Goal: Task Accomplishment & Management: Manage account settings

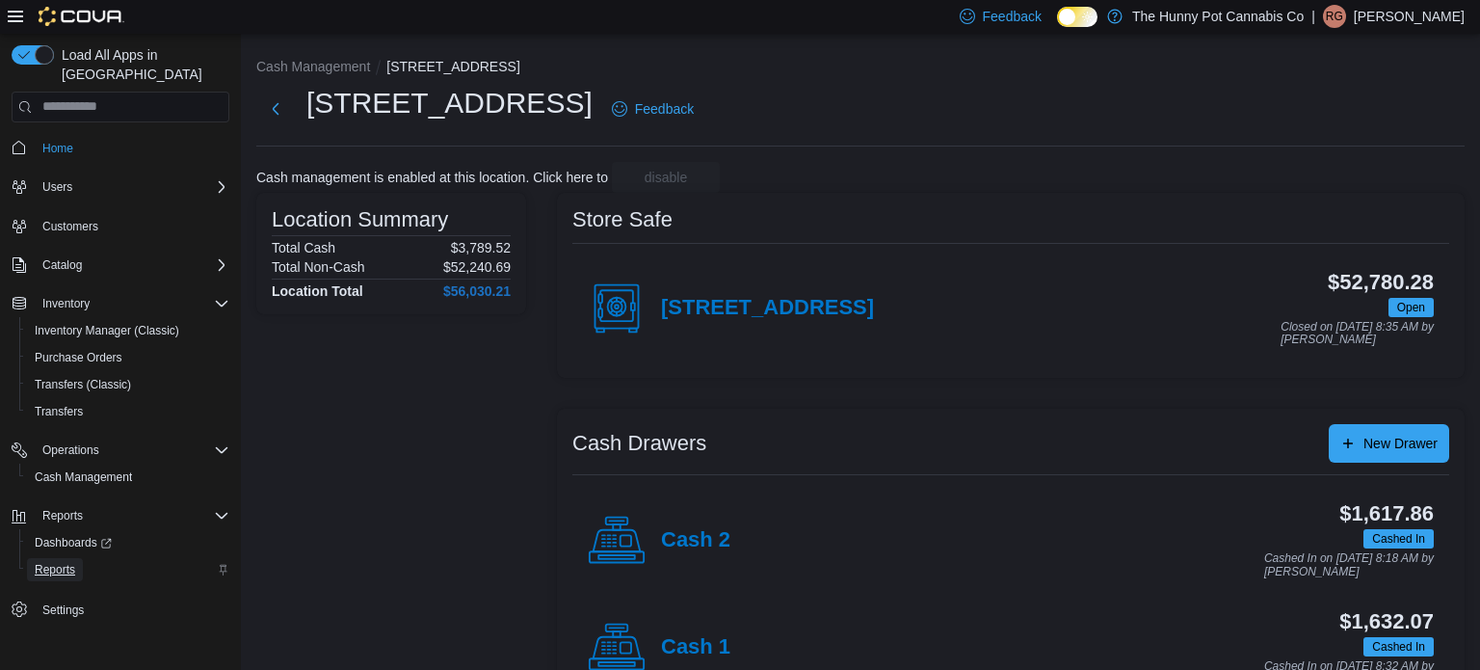
click at [58, 562] on span "Reports" at bounding box center [55, 569] width 40 height 15
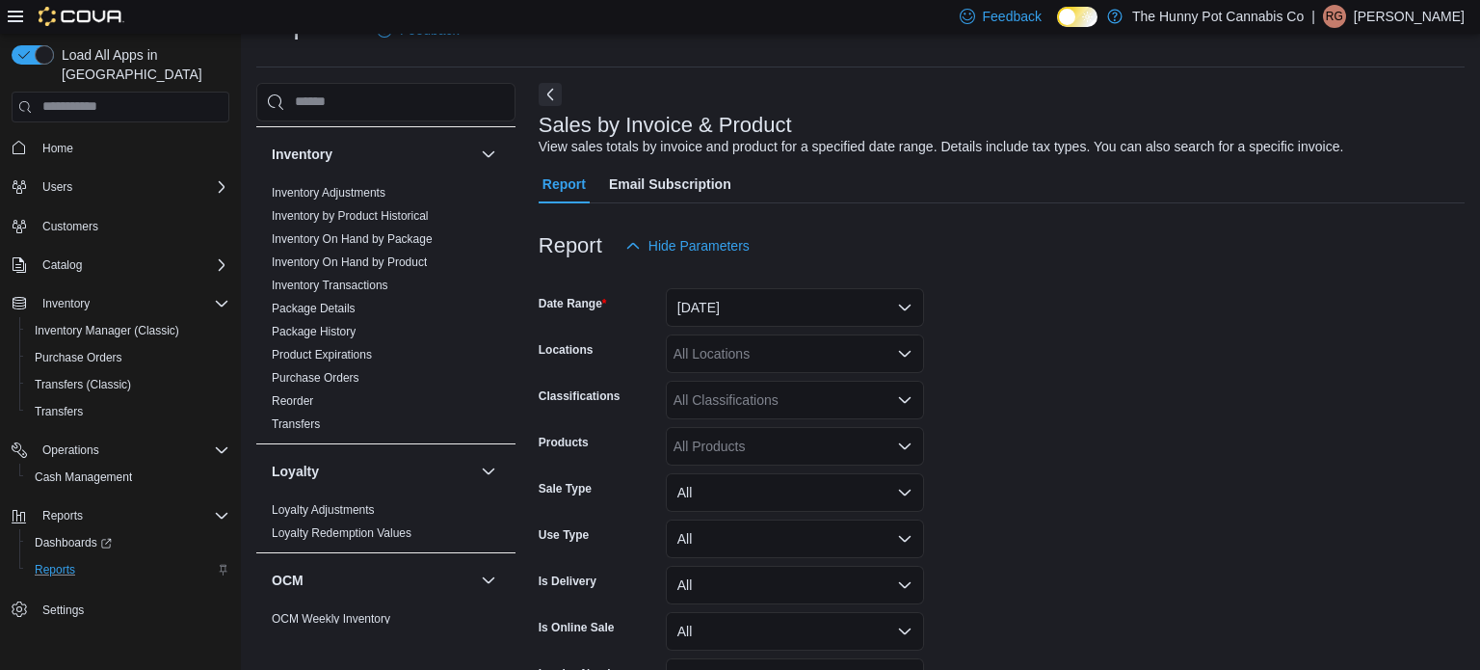
scroll to position [224, 0]
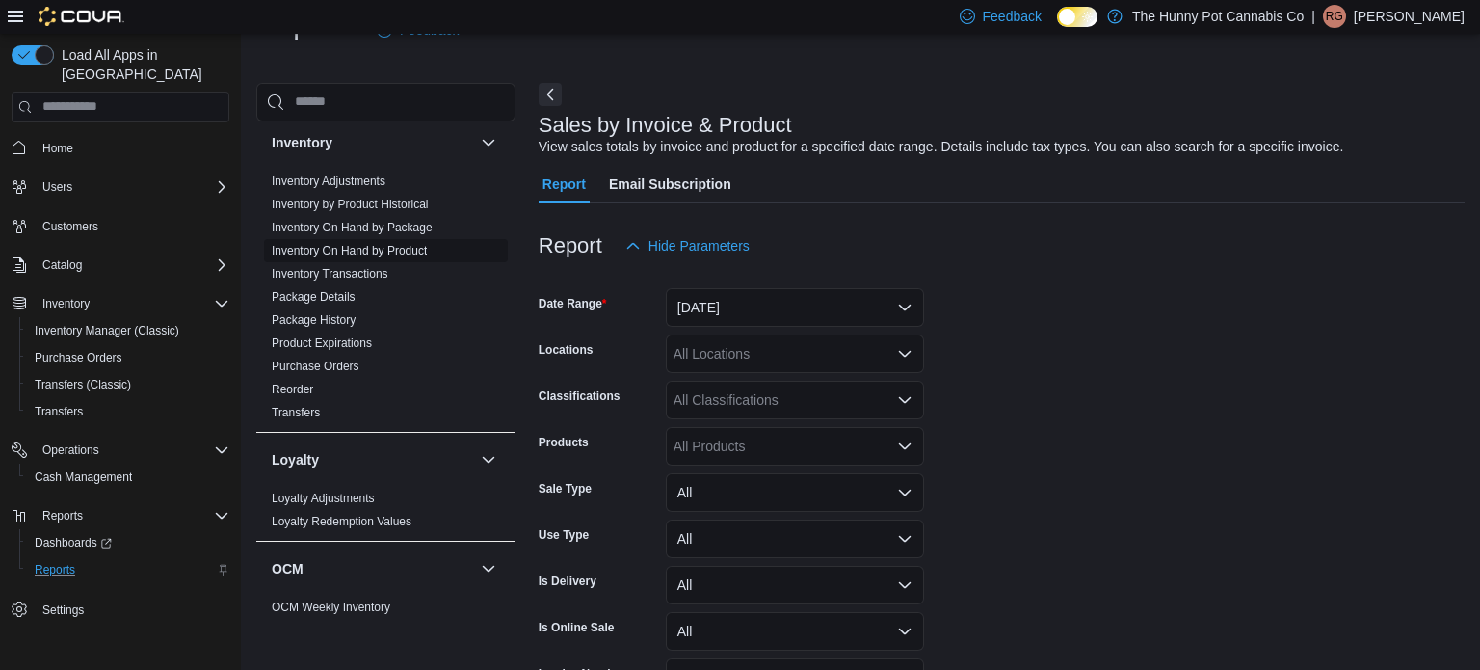
click at [373, 256] on span "Inventory On Hand by Product" at bounding box center [349, 250] width 155 height 15
click at [336, 247] on link "Inventory On Hand by Product" at bounding box center [349, 250] width 155 height 13
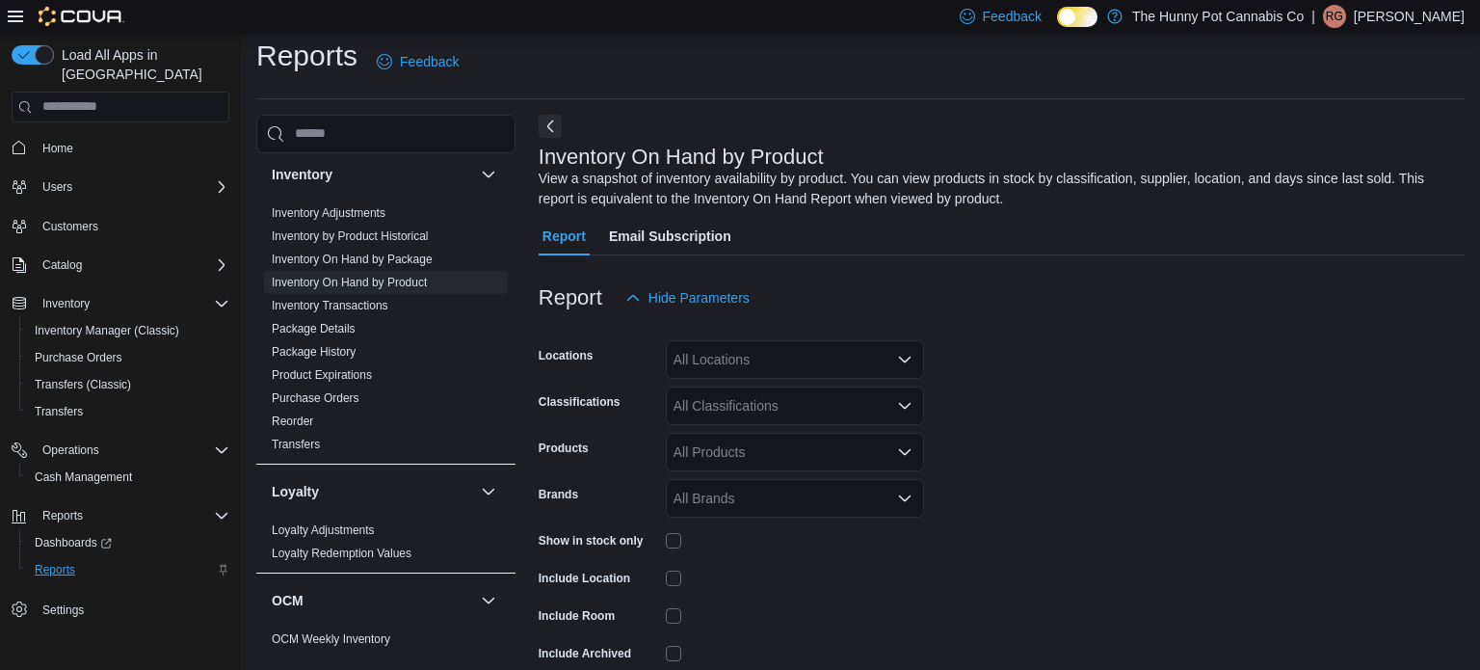
scroll to position [65, 0]
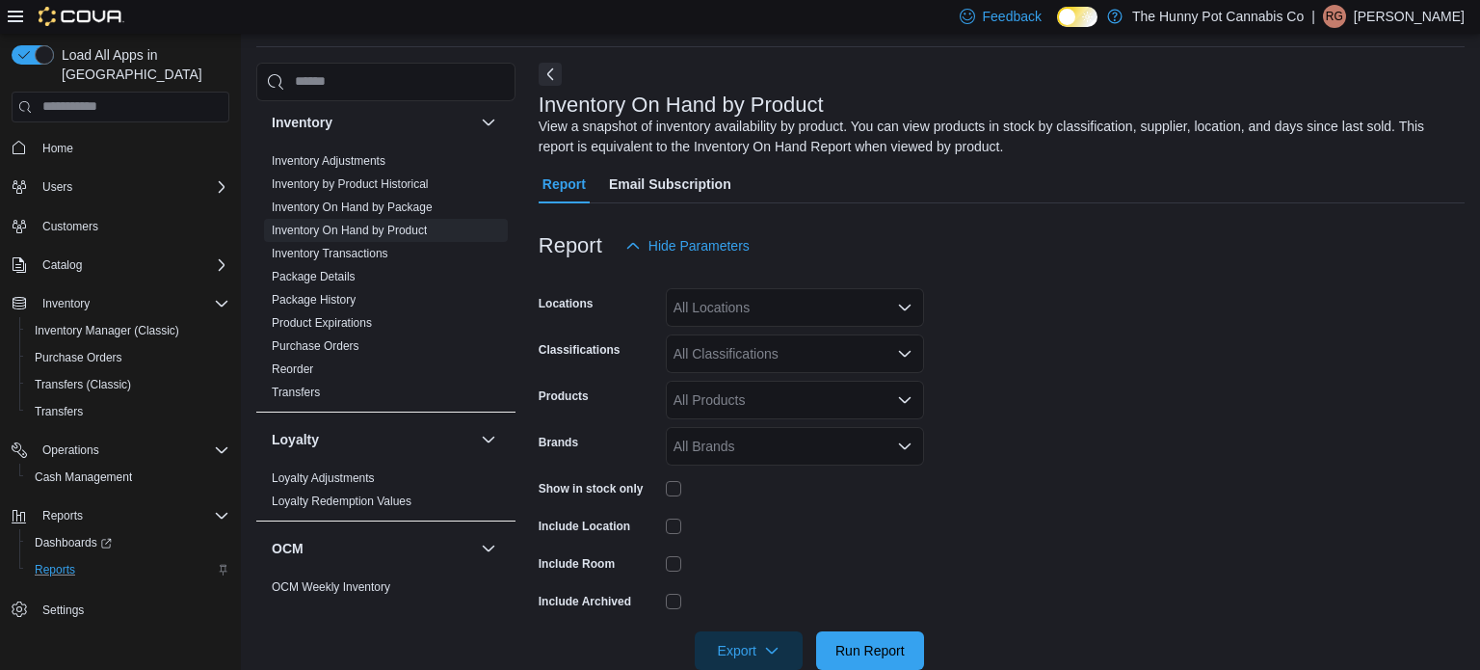
click at [846, 326] on div "All Locations" at bounding box center [795, 307] width 258 height 39
type input "***"
click at [813, 339] on span "[STREET_ADDRESS]" at bounding box center [773, 339] width 133 height 19
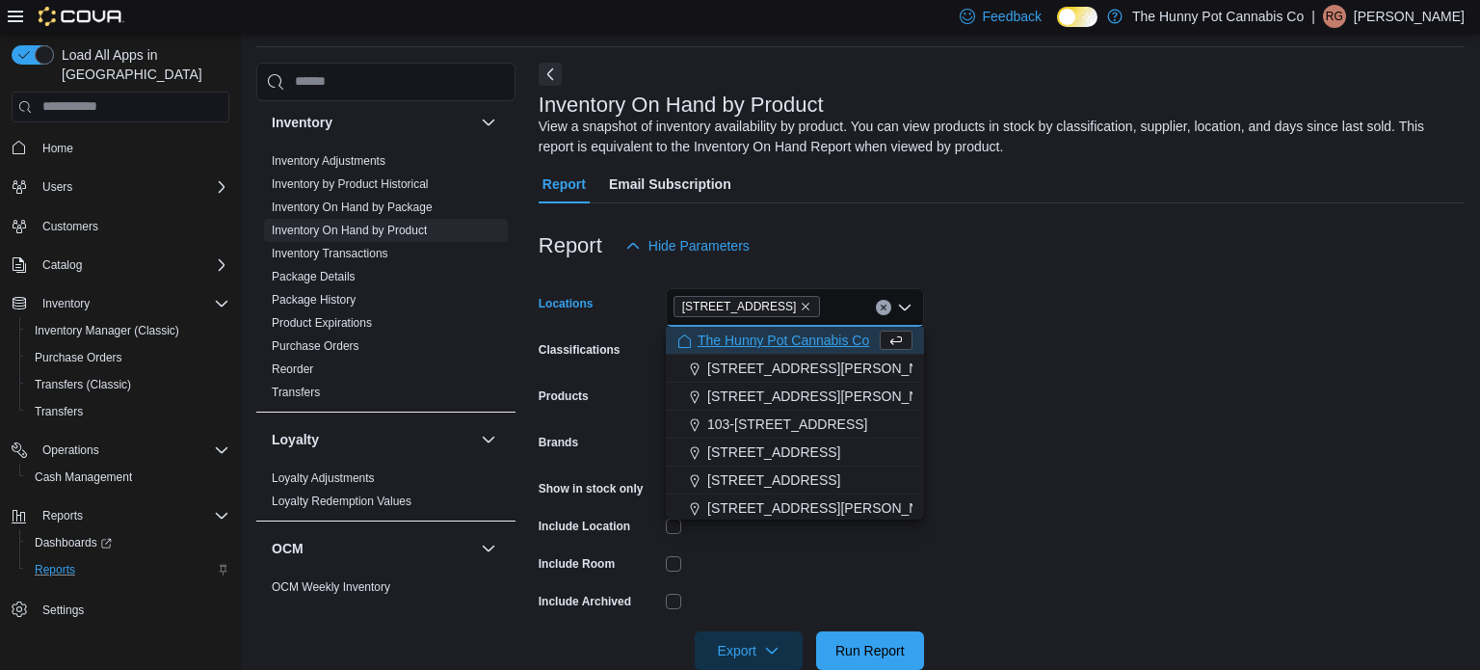
click at [1055, 318] on form "Locations [STREET_ADDRESS][PERSON_NAME] Selected. 145 Silver Reign Dr. Press Ba…" at bounding box center [1002, 467] width 926 height 405
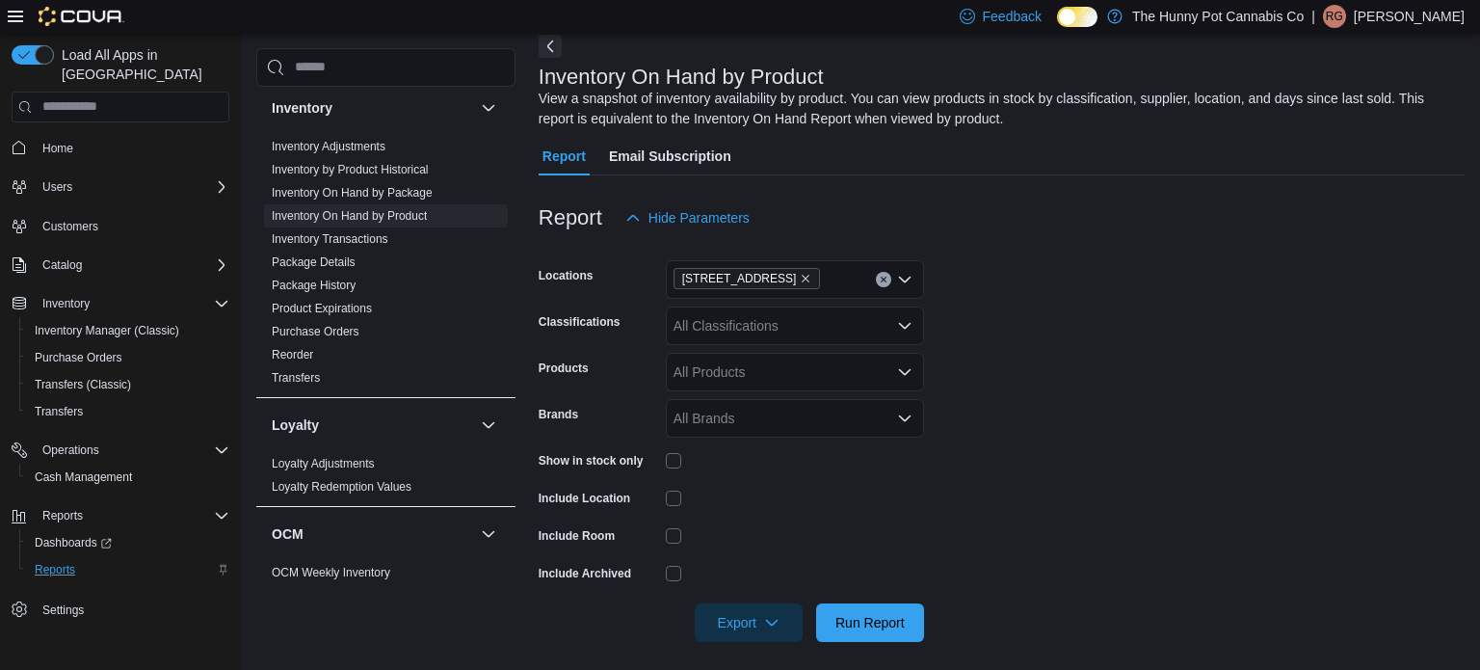
scroll to position [92, 0]
click at [708, 621] on span "Export" at bounding box center [748, 622] width 85 height 39
click at [929, 485] on form "Locations [STREET_ADDRESS] Classifications All Classifications Products All Pro…" at bounding box center [1002, 440] width 926 height 405
click at [737, 610] on span "Export" at bounding box center [748, 622] width 85 height 39
click at [757, 501] on span "Export to Excel" at bounding box center [751, 504] width 87 height 15
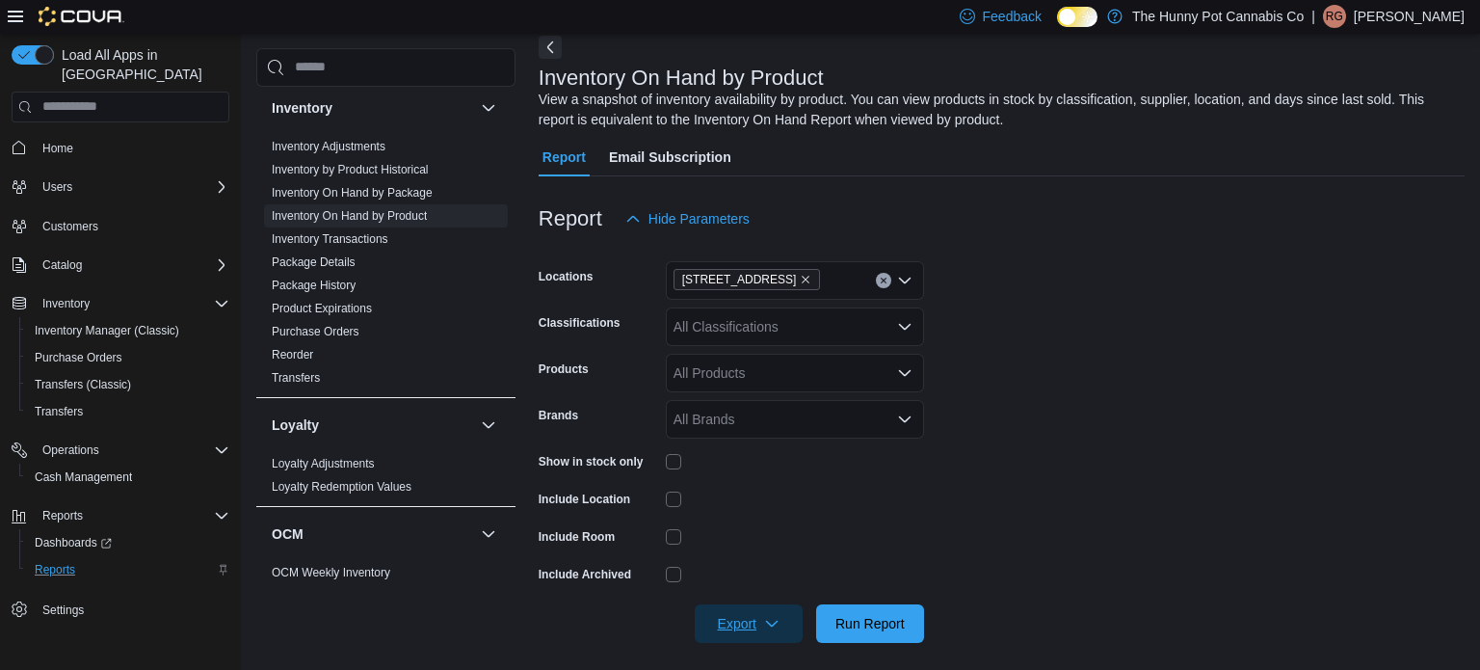
scroll to position [102, 0]
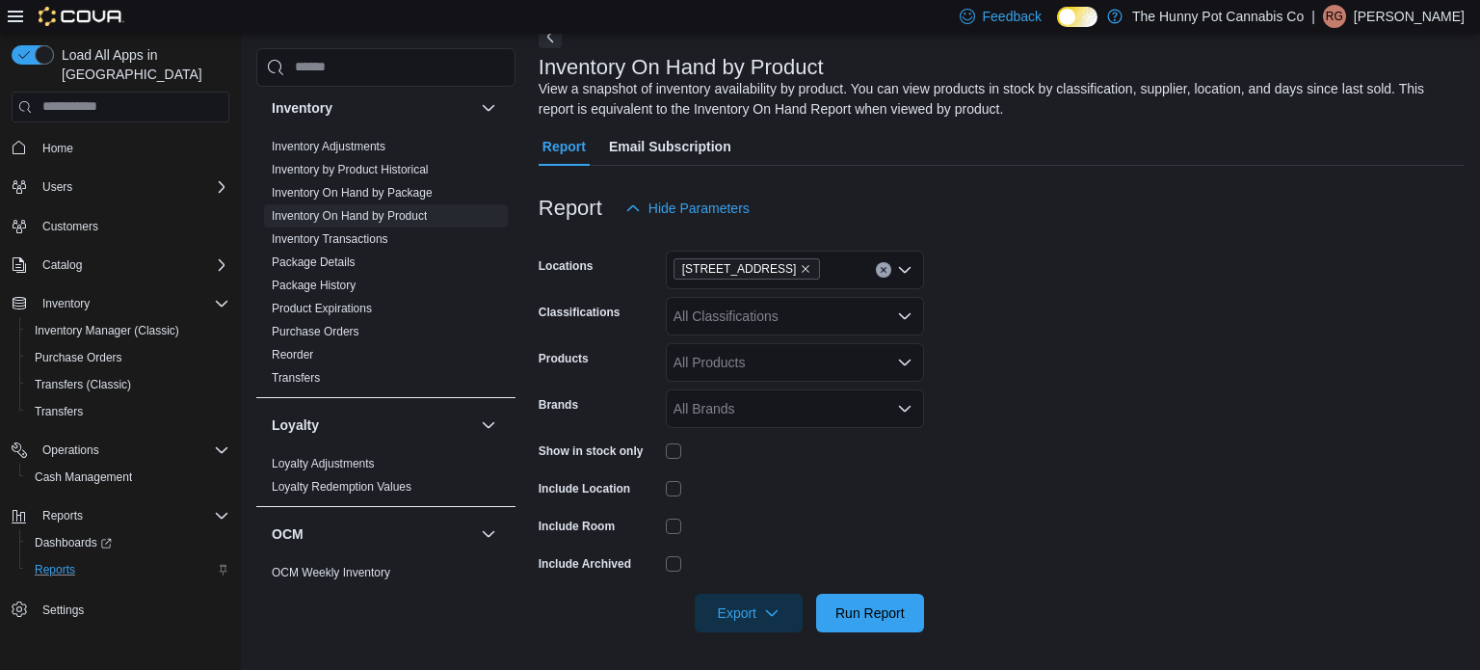
click at [750, 311] on div "All Classifications" at bounding box center [795, 316] width 258 height 39
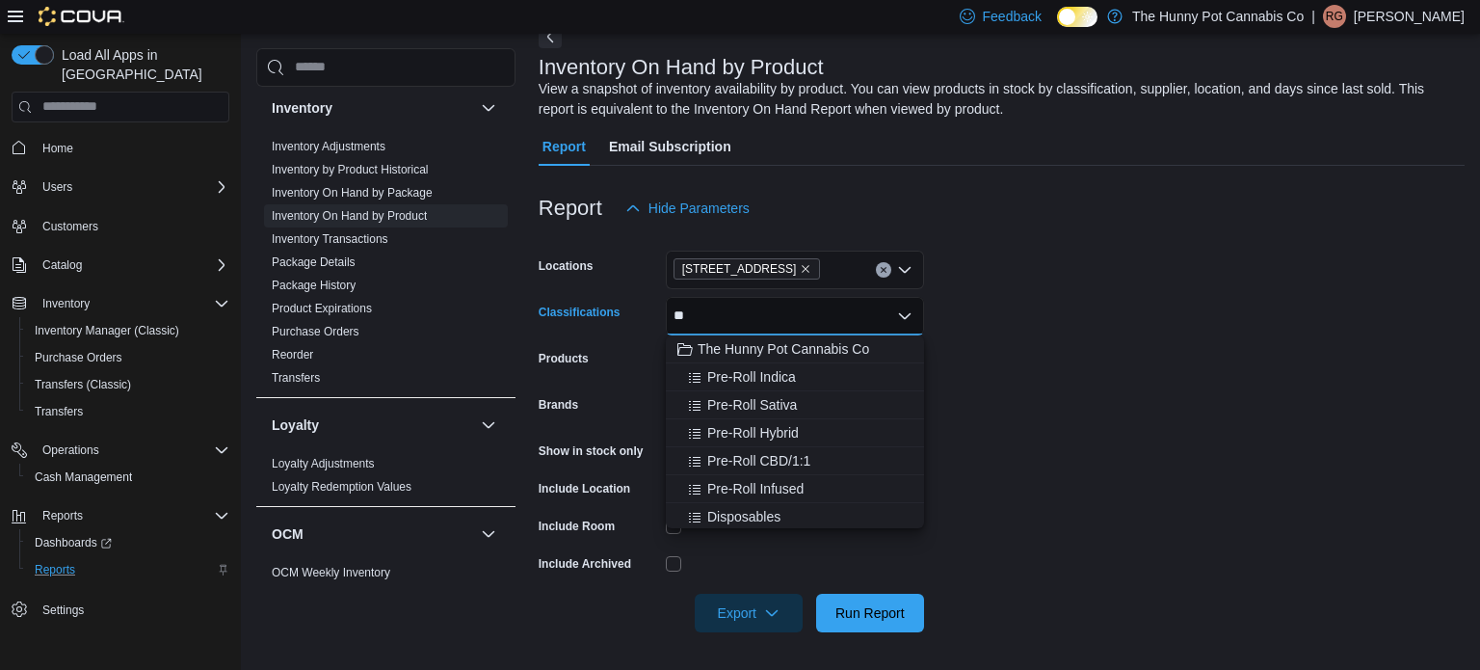
type input "***"
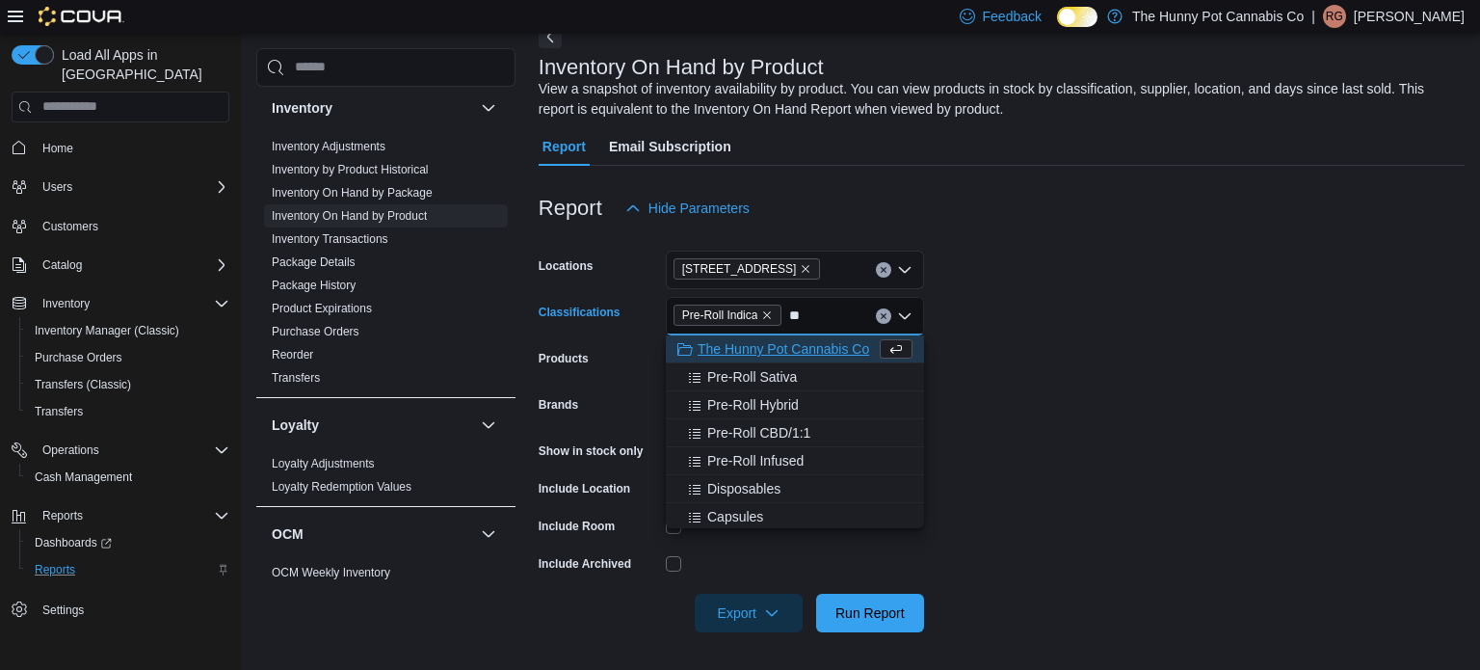
type input "***"
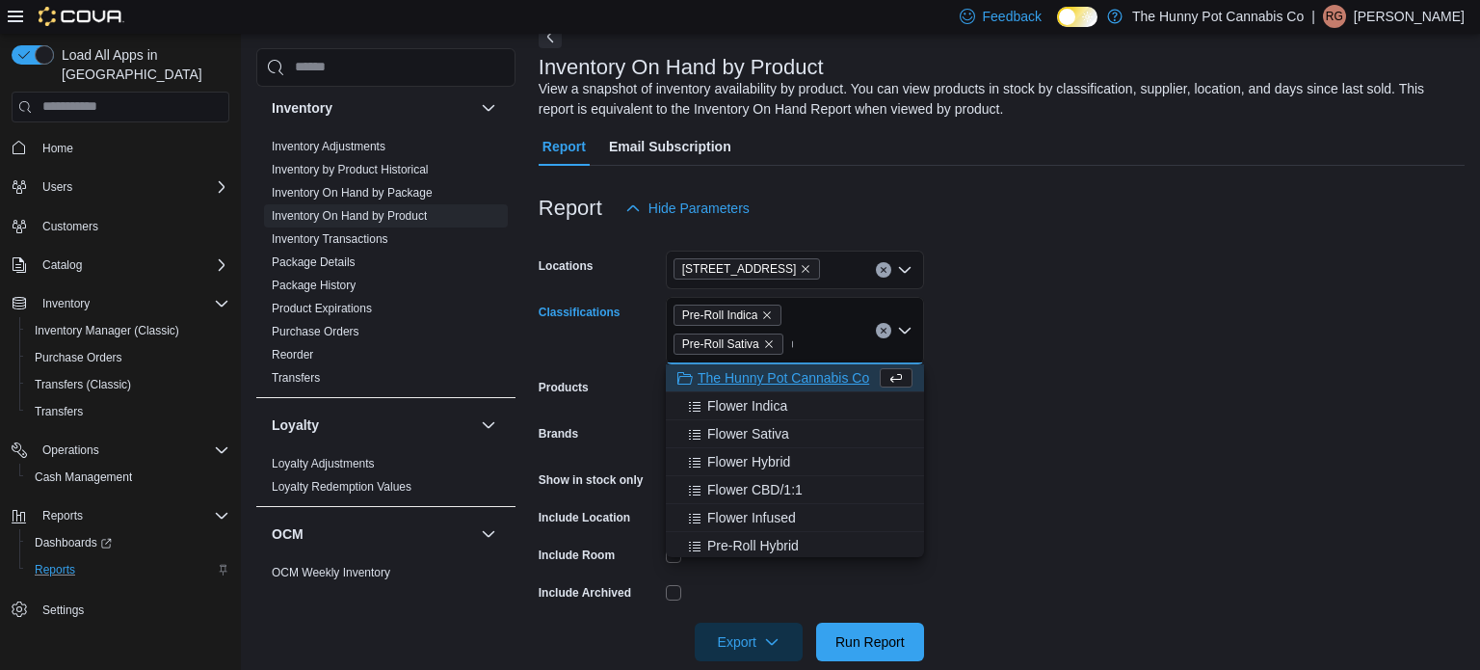
type input "***"
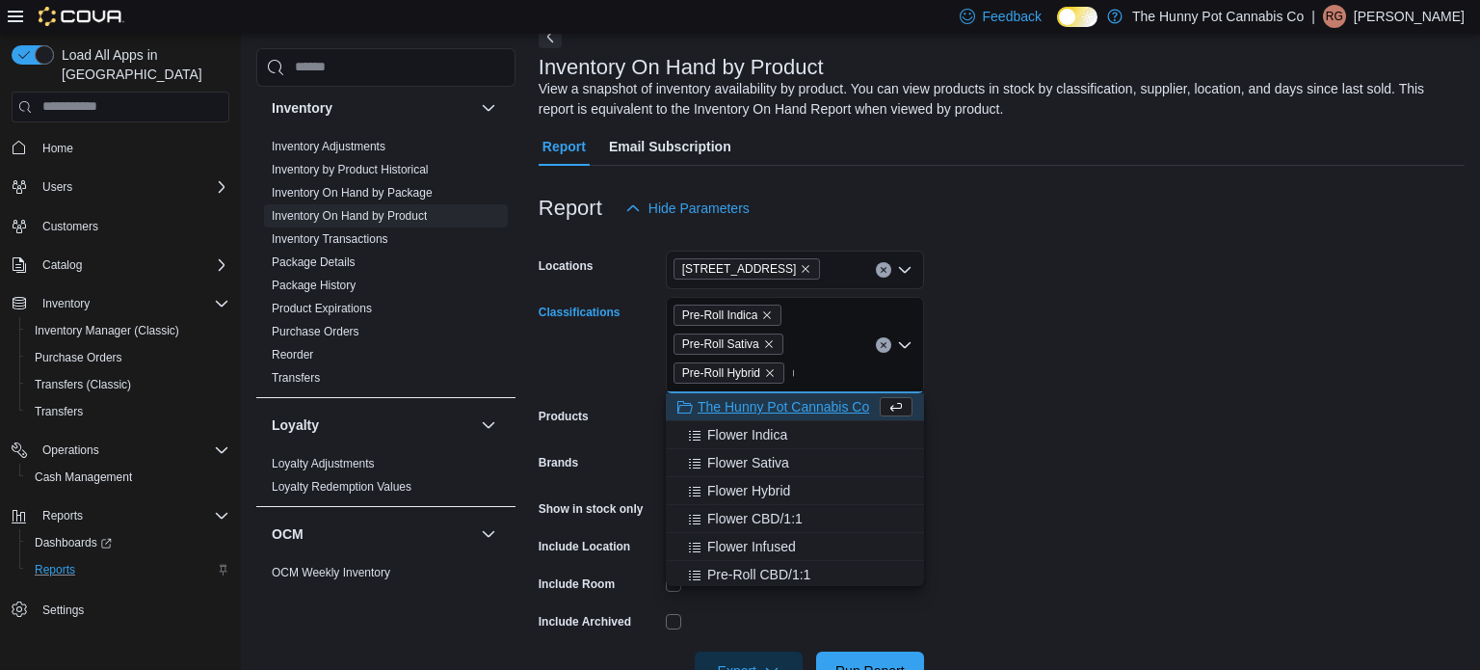
type input "***"
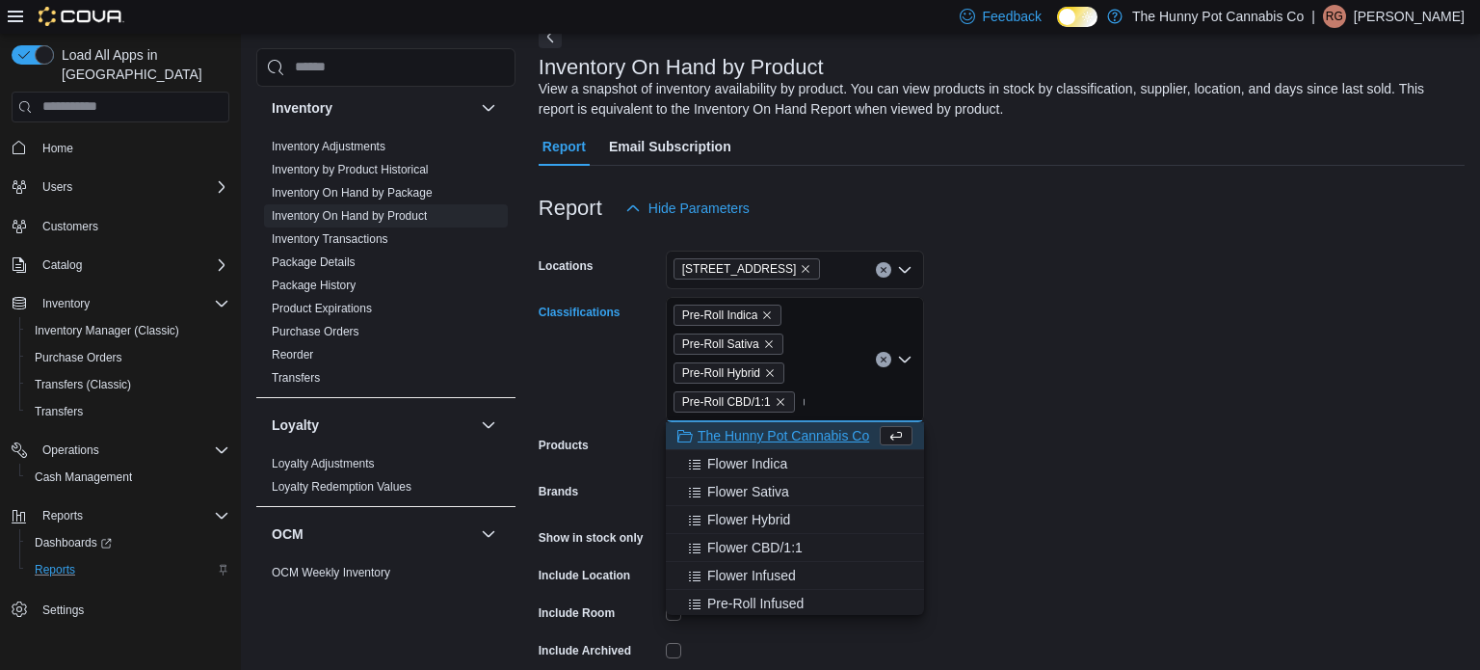
type input "***"
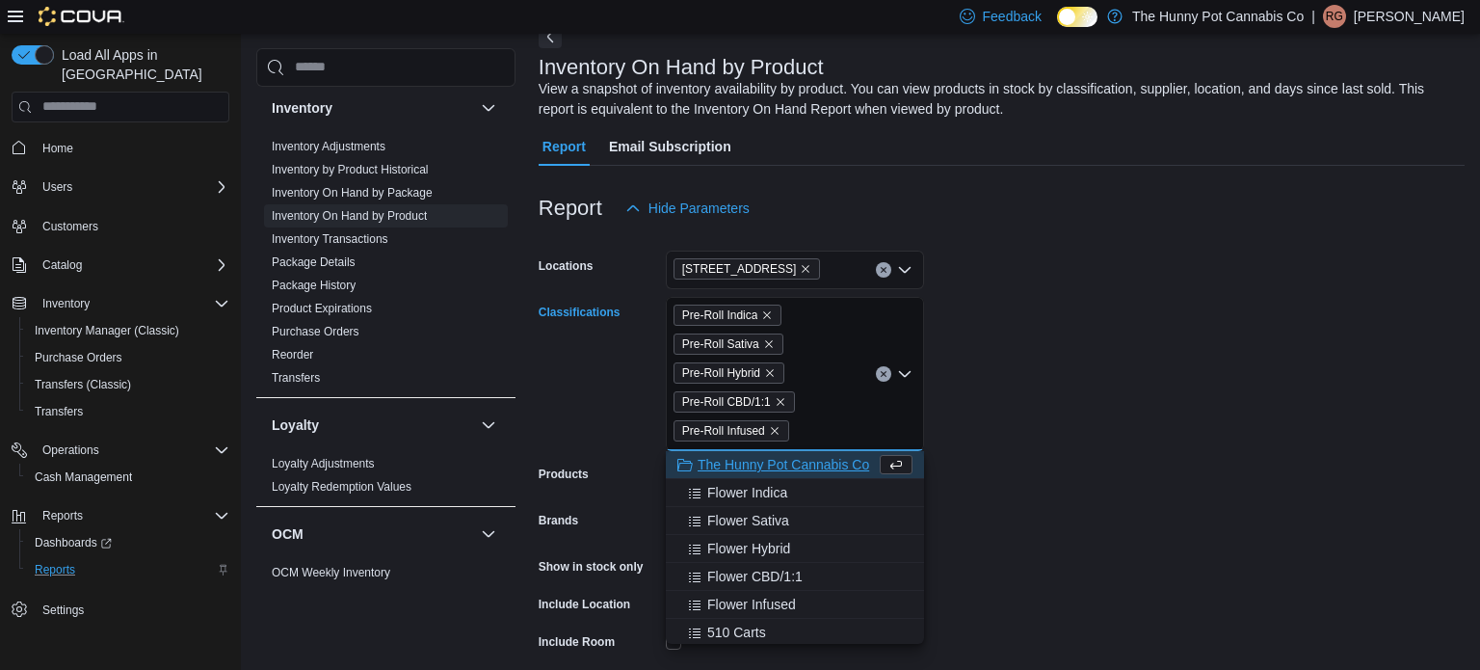
click at [1092, 331] on form "Locations 145 Silver Reign Dr Classifications Pre-Roll Indica Pre-Roll Sativa P…" at bounding box center [1002, 487] width 926 height 520
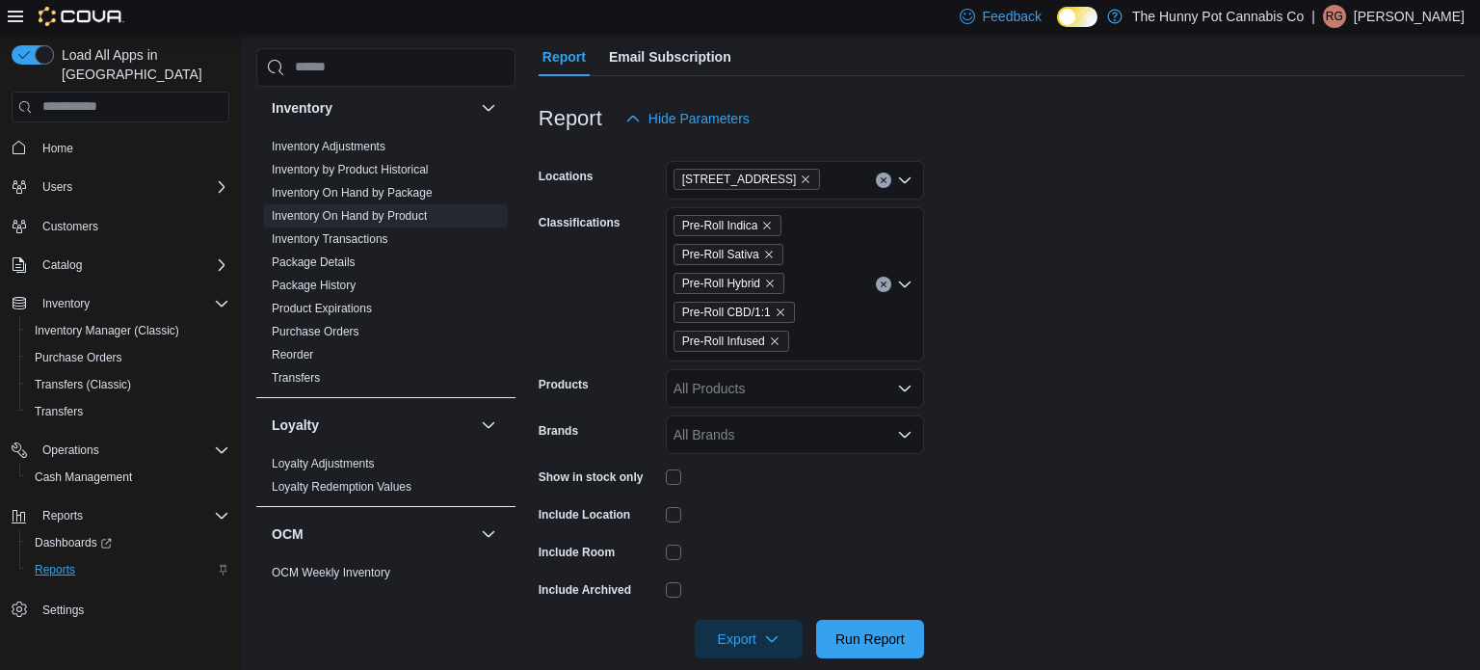
scroll to position [193, 0]
click at [740, 636] on span "Export" at bounding box center [748, 637] width 85 height 39
click at [775, 513] on span "Export to Excel" at bounding box center [751, 519] width 87 height 15
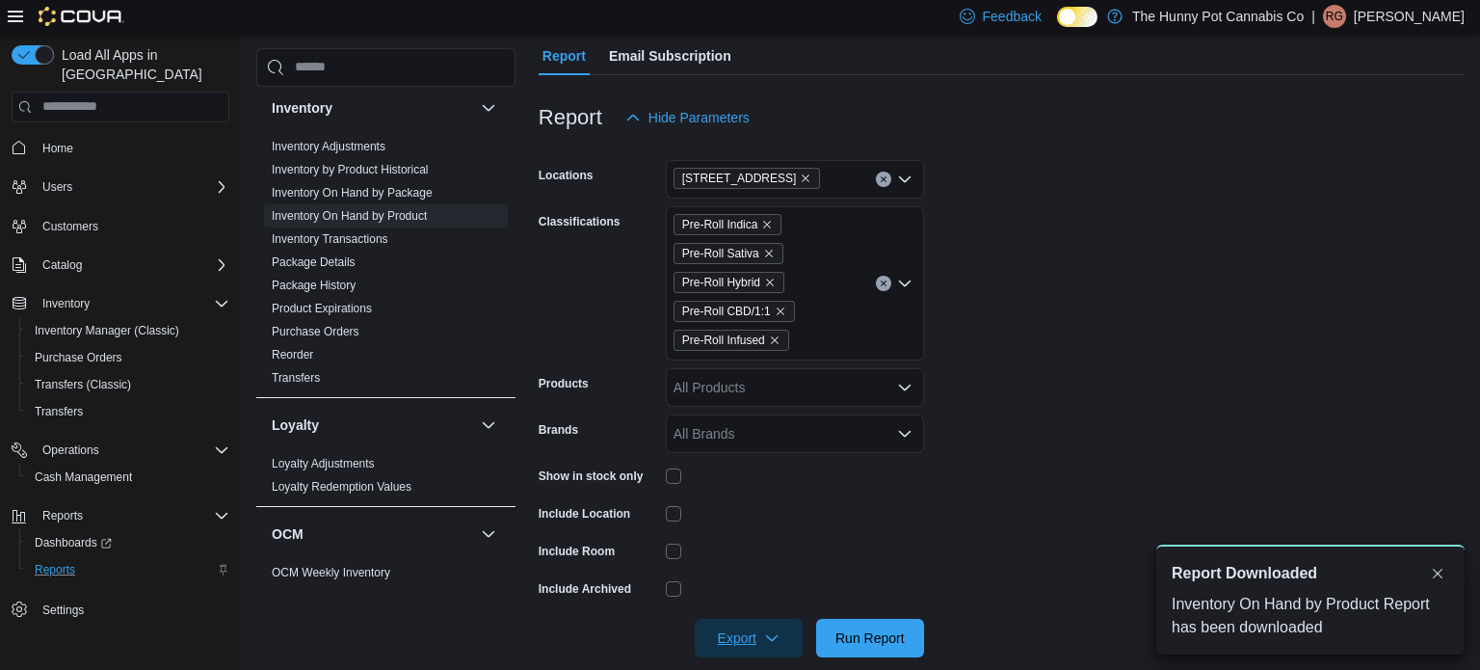
scroll to position [0, 0]
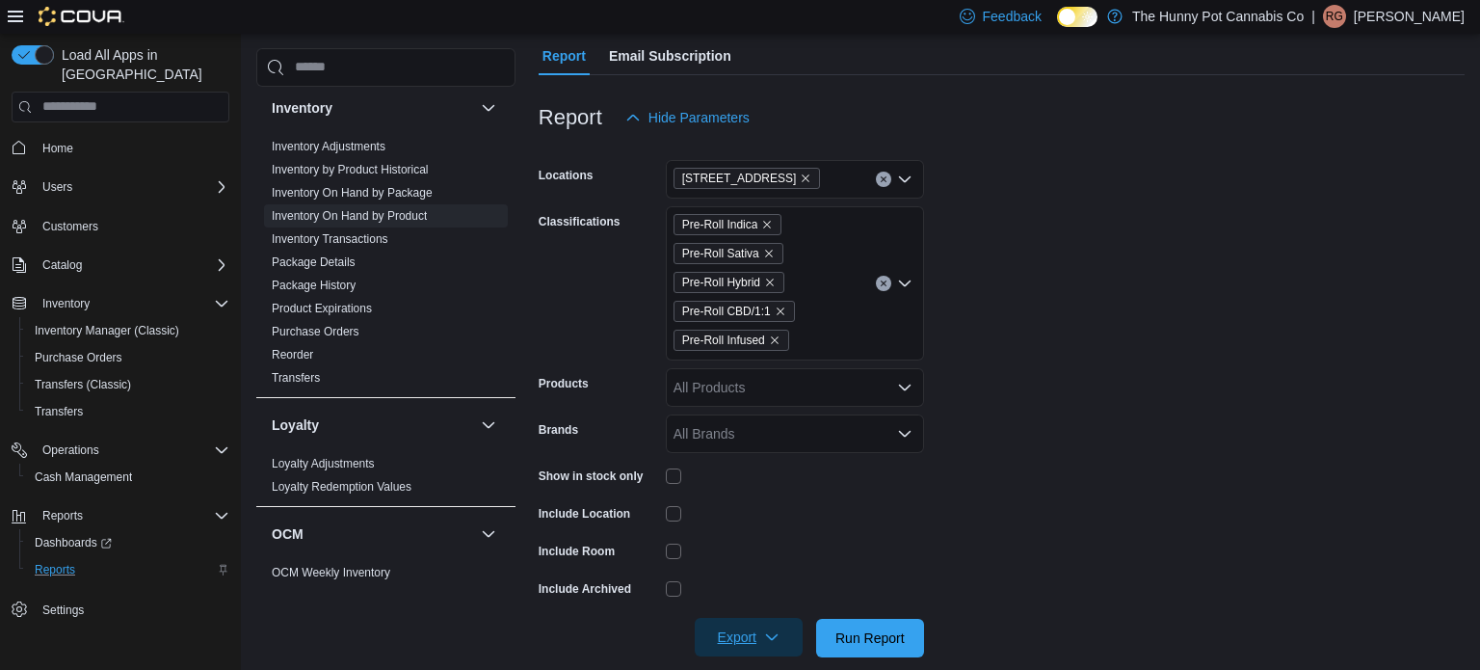
click at [760, 646] on span "Export" at bounding box center [748, 637] width 85 height 39
click at [777, 522] on span "Export to Excel" at bounding box center [751, 519] width 87 height 15
click at [83, 469] on span "Cash Management" at bounding box center [83, 476] width 97 height 15
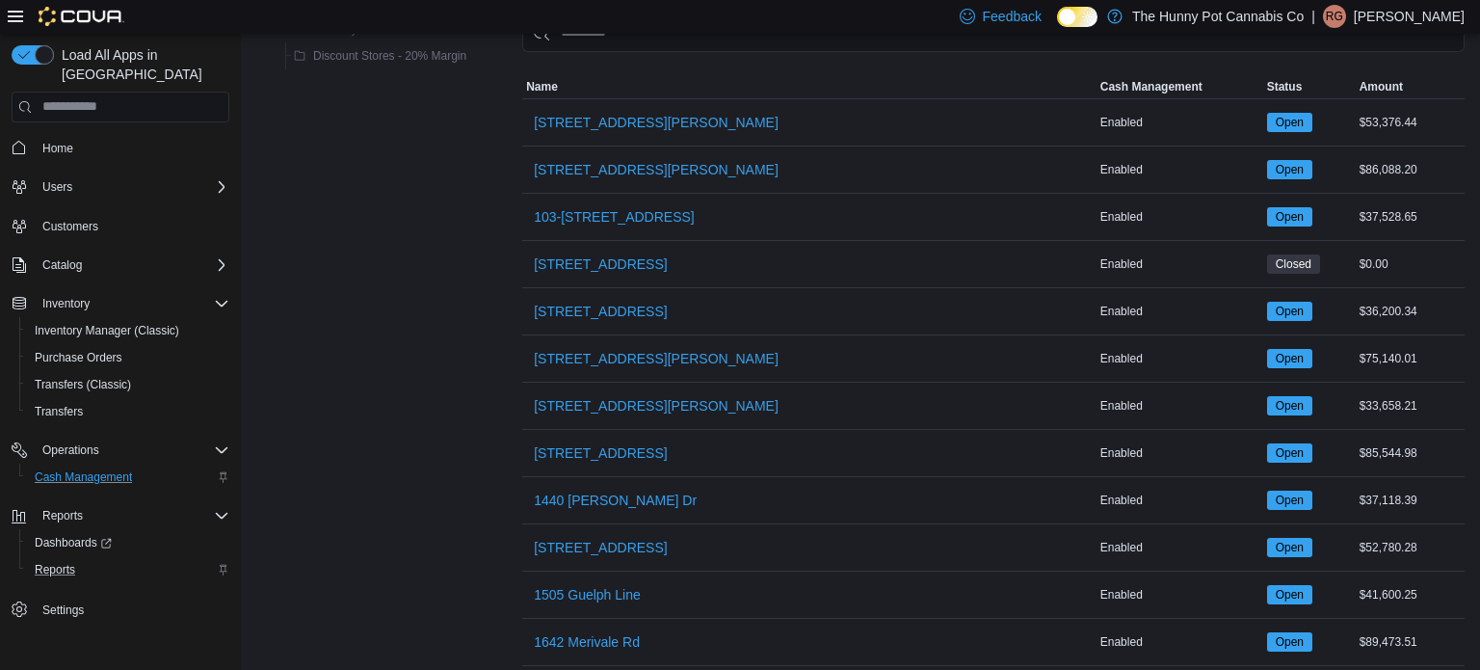
scroll to position [153, 0]
click at [595, 544] on span "[STREET_ADDRESS]" at bounding box center [600, 546] width 133 height 19
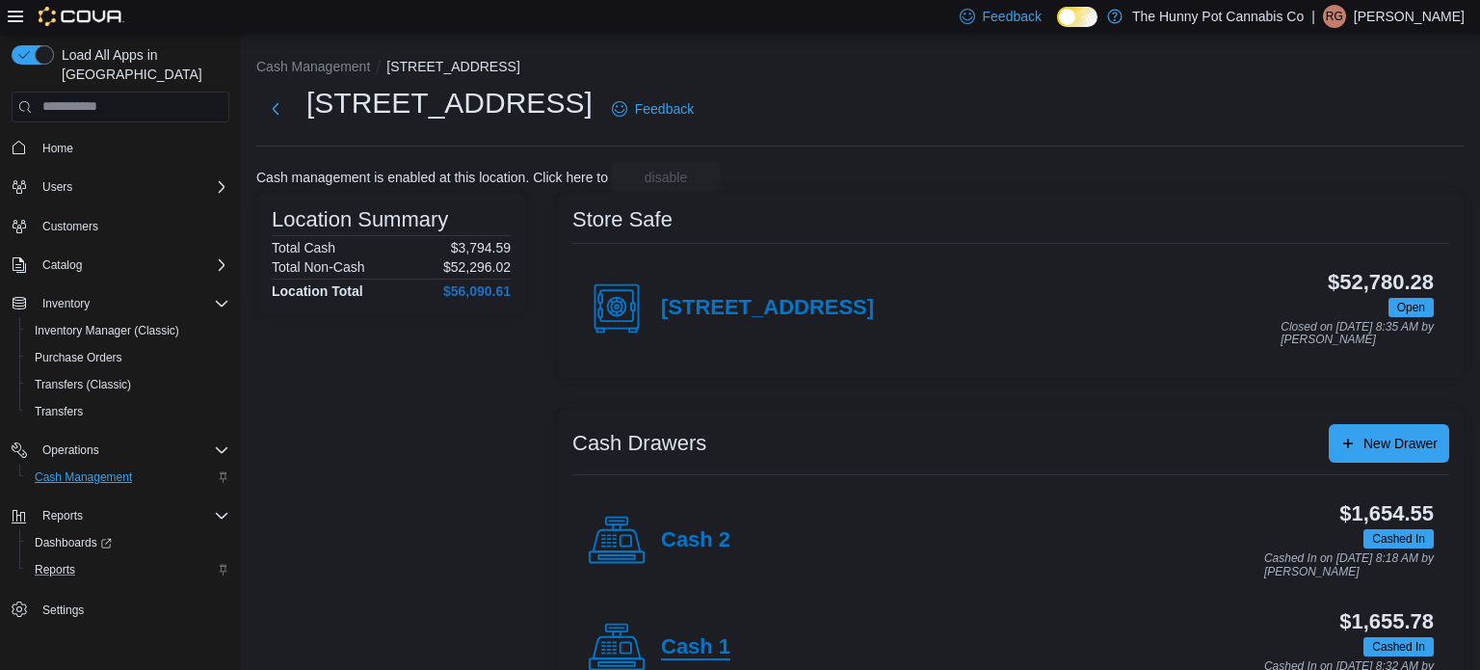
click at [673, 640] on h4 "Cash 1" at bounding box center [695, 647] width 69 height 25
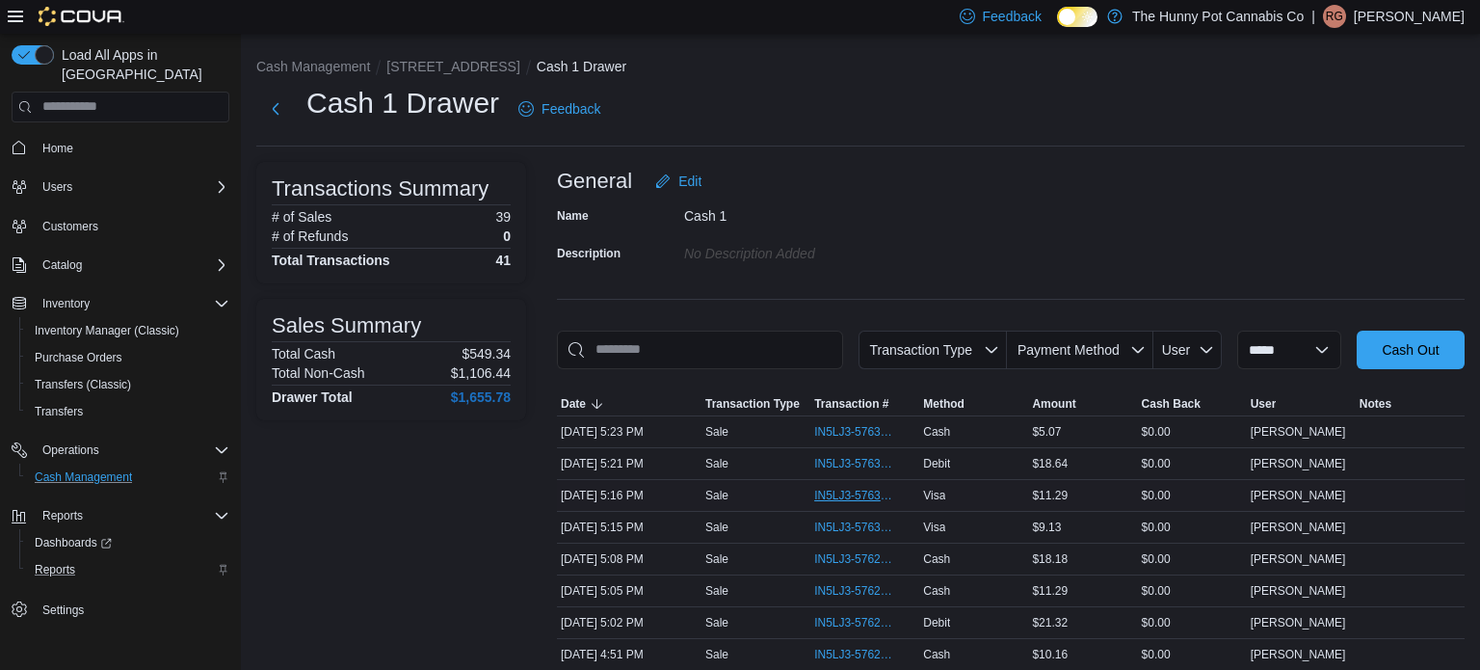
scroll to position [35, 0]
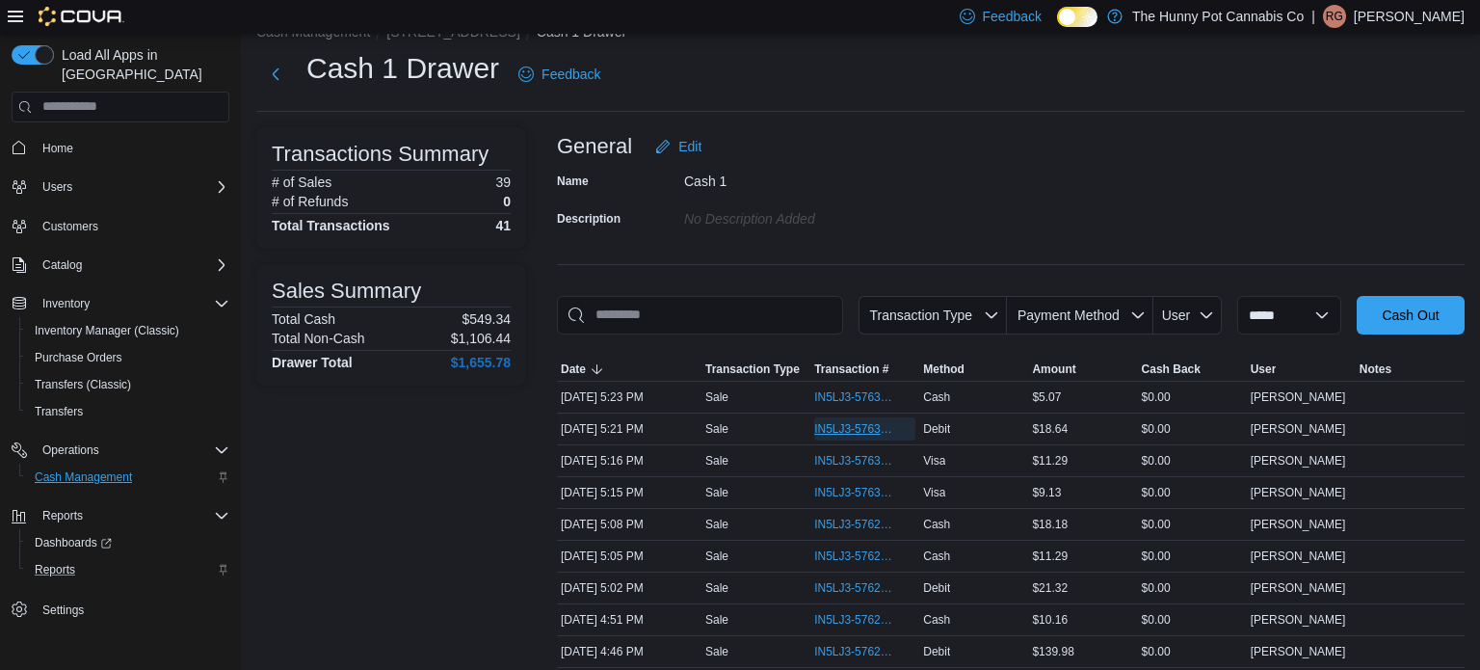
click at [850, 426] on span "IN5LJ3-5763104" at bounding box center [855, 428] width 82 height 15
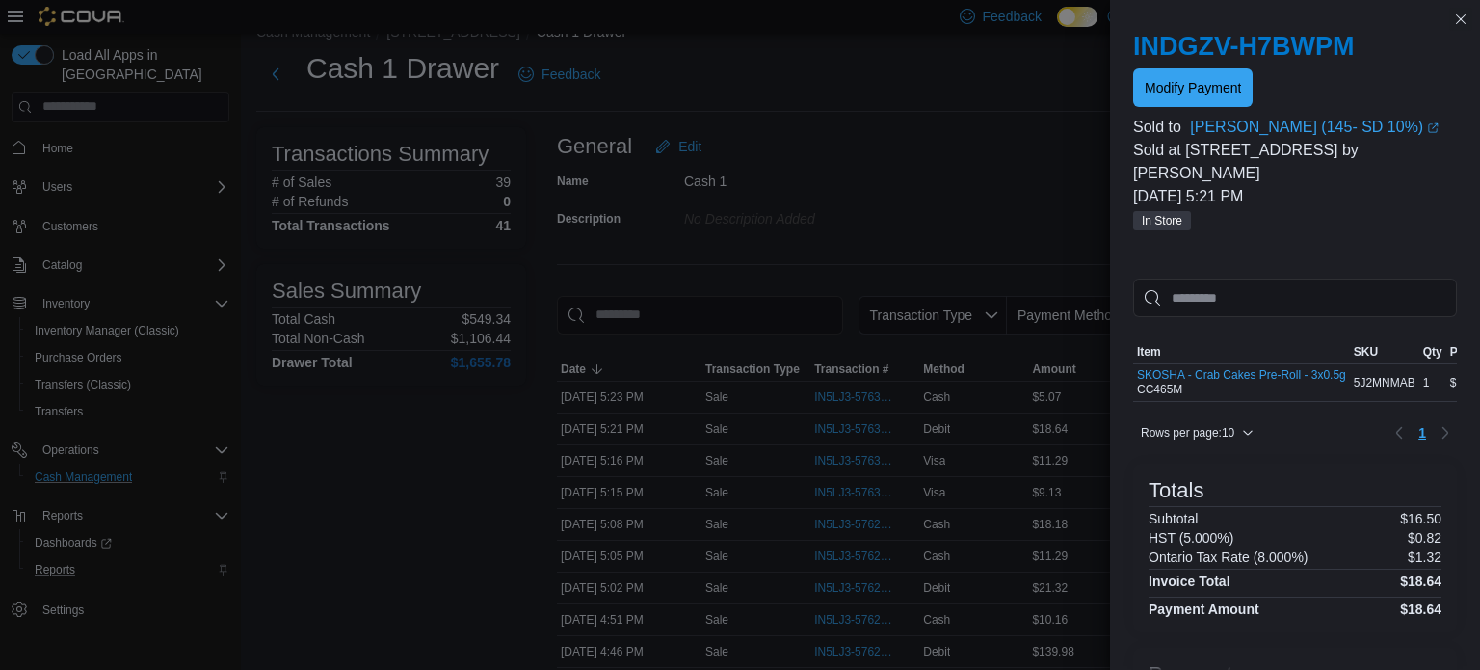
click at [1177, 98] on span "Modify Payment" at bounding box center [1193, 87] width 96 height 39
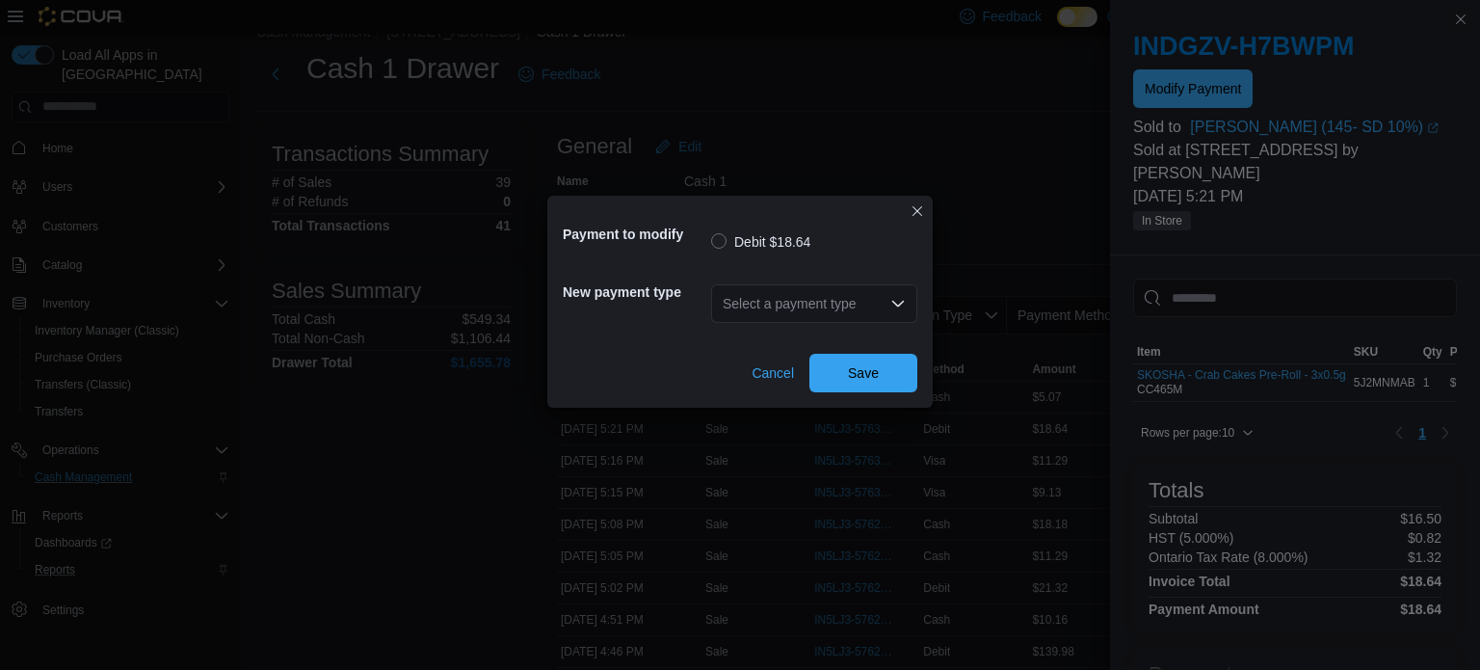
click at [854, 308] on div "Select a payment type" at bounding box center [814, 303] width 206 height 39
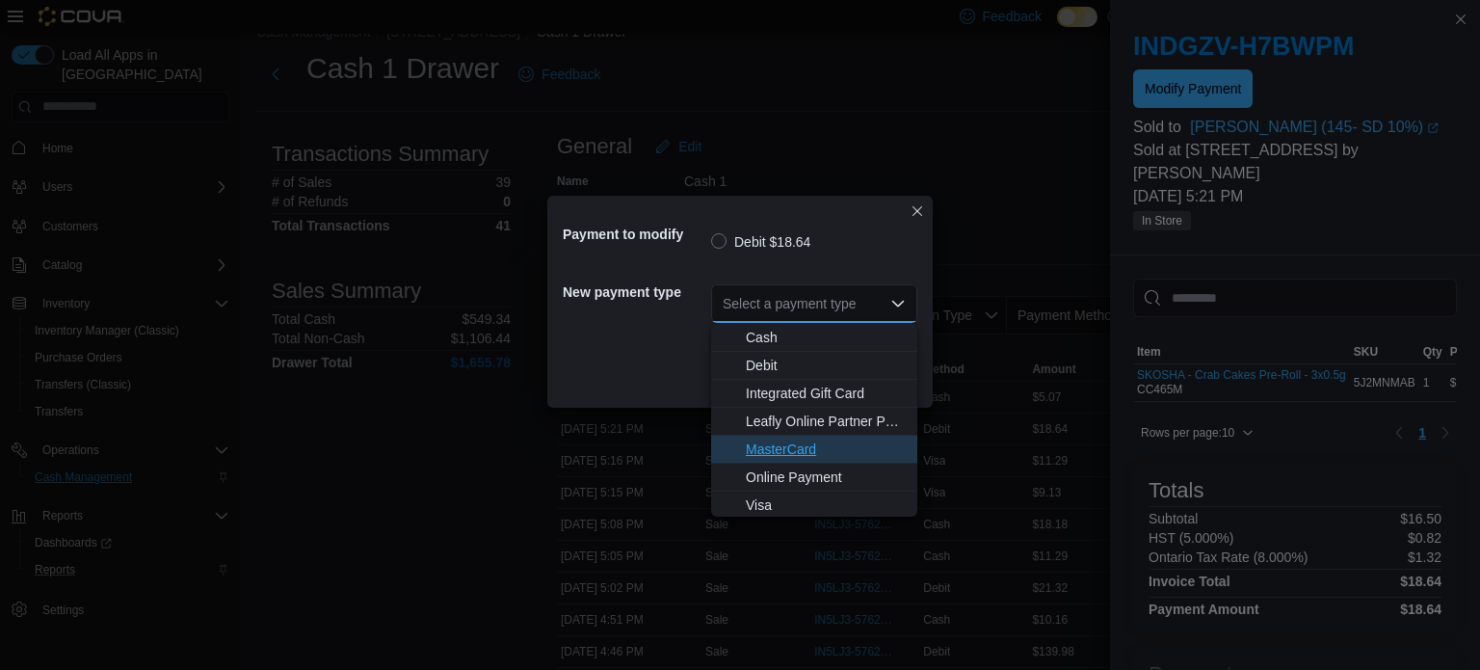
click at [807, 444] on span "MasterCard" at bounding box center [826, 448] width 160 height 19
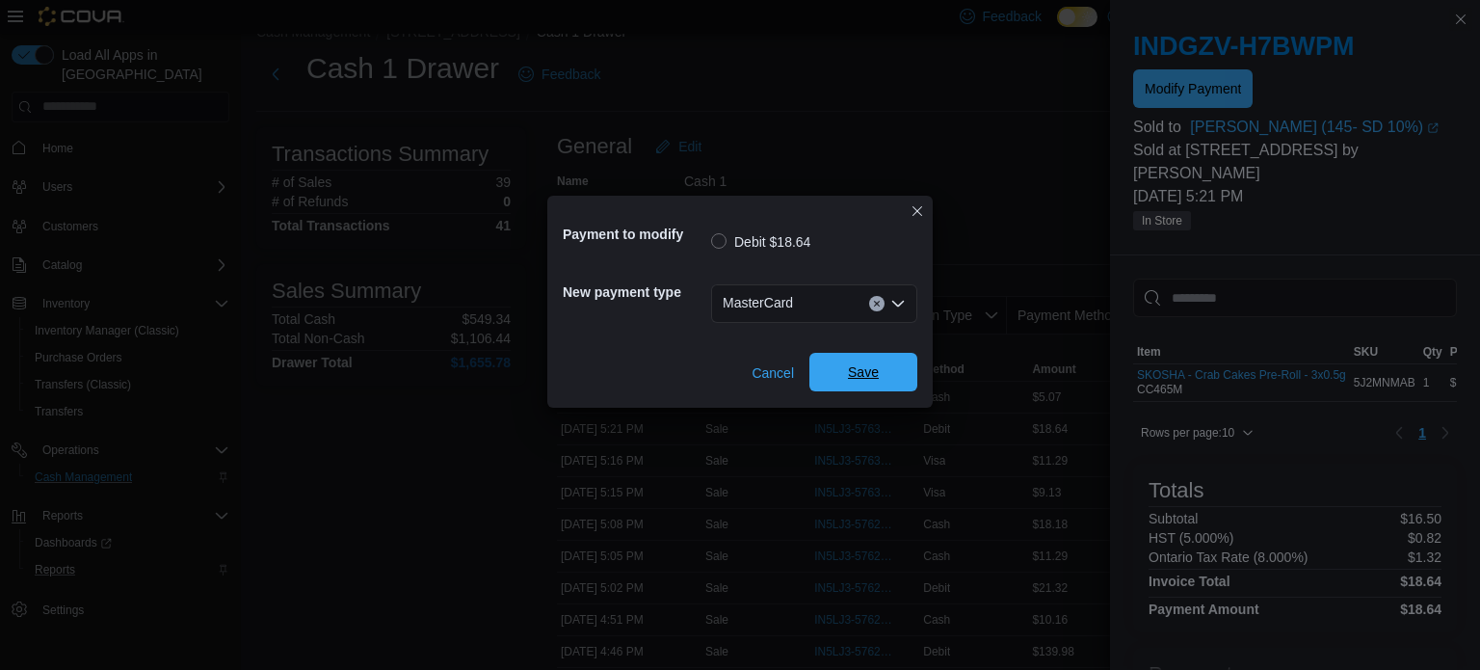
click at [874, 380] on span "Save" at bounding box center [863, 371] width 31 height 19
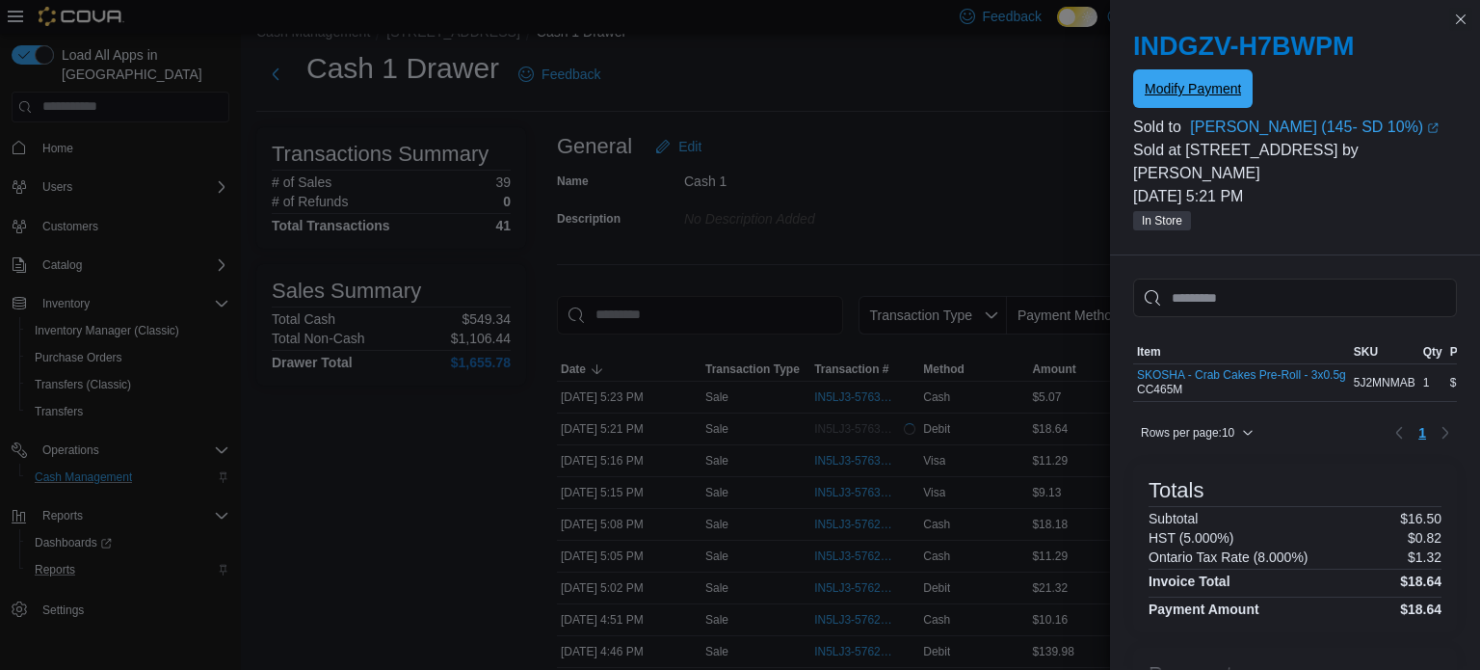
scroll to position [0, 0]
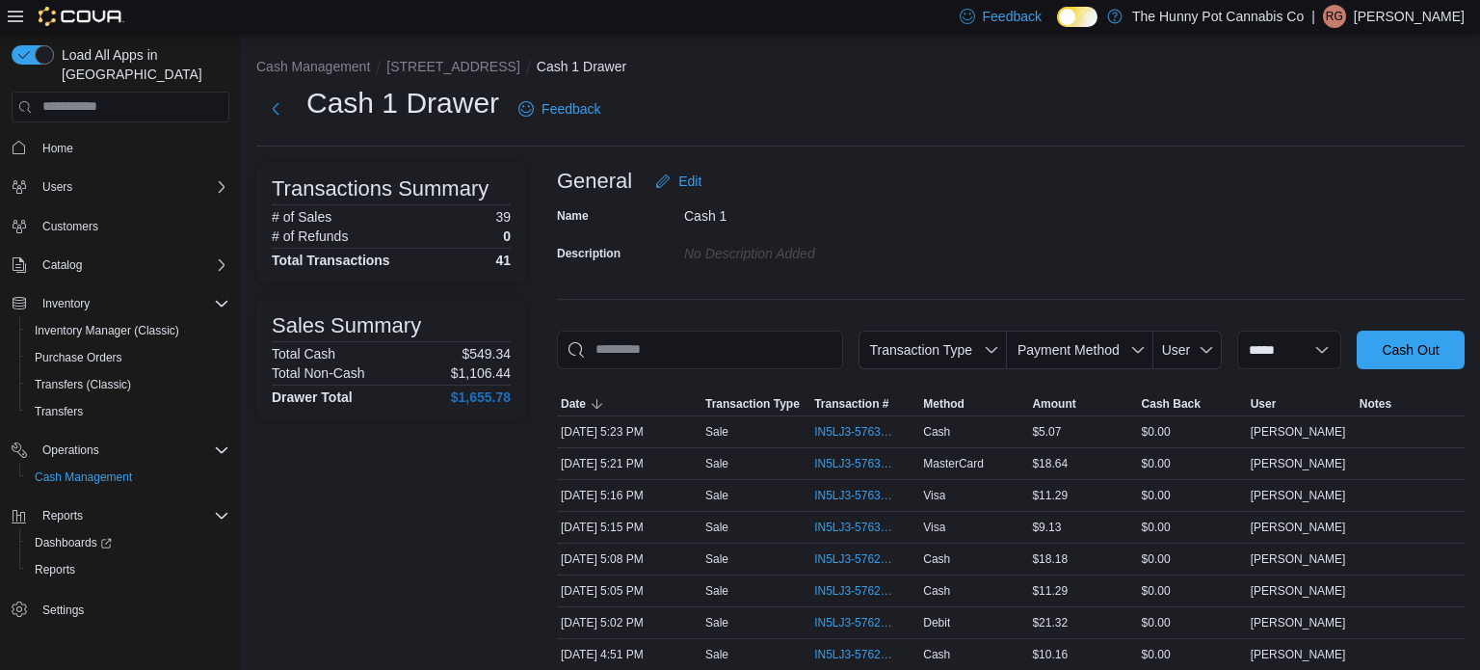
click at [942, 106] on div "Cash 1 Drawer Feedback" at bounding box center [860, 109] width 1208 height 50
